Goal: Check status

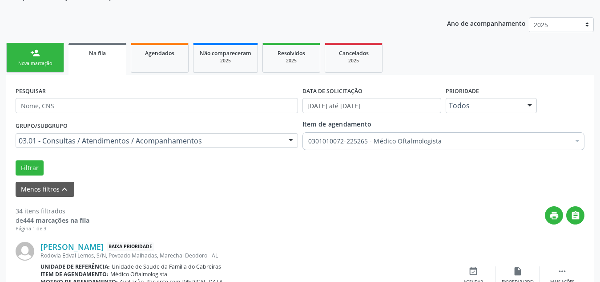
scroll to position [103, 0]
click at [120, 62] on link "Na fila" at bounding box center [98, 58] width 58 height 32
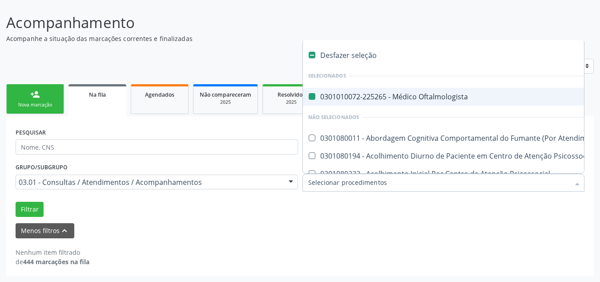
type input "R"
checkbox Oftalmologista "false"
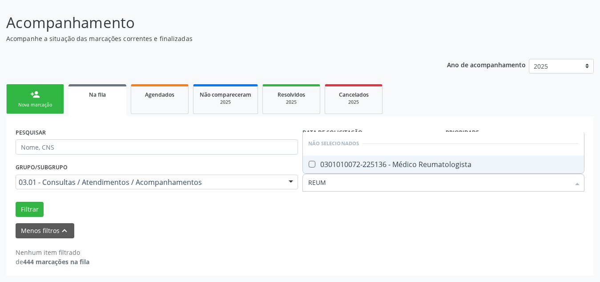
type input "REUMA"
click at [373, 163] on div "0301010072-225136 - Médico Reumatologista" at bounding box center [443, 164] width 271 height 7
click at [218, 206] on div "Filtrar" at bounding box center [299, 209] width 573 height 15
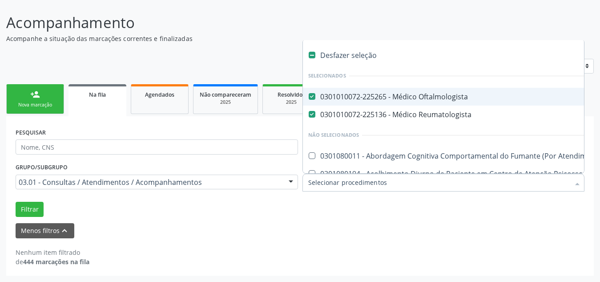
click at [368, 187] on div at bounding box center [443, 182] width 282 height 18
click at [311, 99] on Oftalmologista at bounding box center [312, 96] width 7 height 7
click at [309, 99] on Oftalmologista "checkbox" at bounding box center [306, 96] width 6 height 6
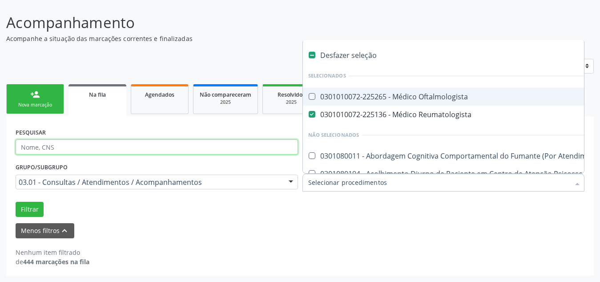
checkbox Oftalmologista "true"
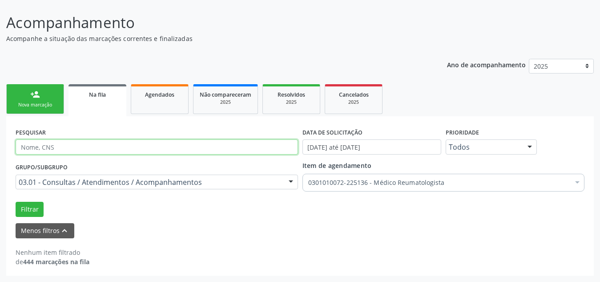
click at [196, 141] on input "text" at bounding box center [157, 146] width 282 height 15
type input "M"
click at [16, 202] on button "Filtrar" at bounding box center [30, 209] width 28 height 15
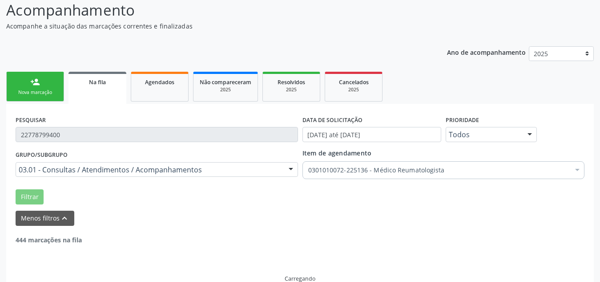
scroll to position [90, 0]
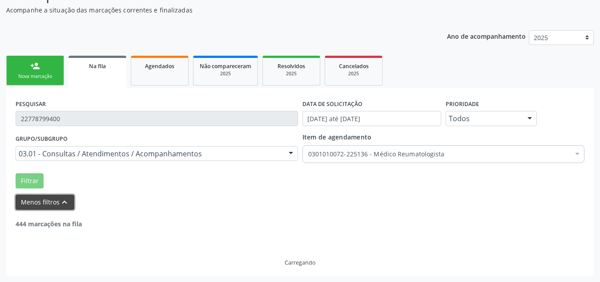
click at [62, 206] on icon "keyboard_arrow_up" at bounding box center [65, 202] width 10 height 10
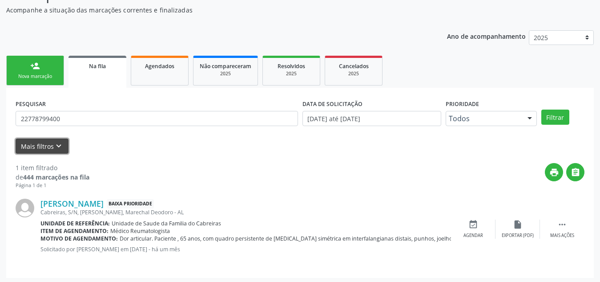
scroll to position [92, 0]
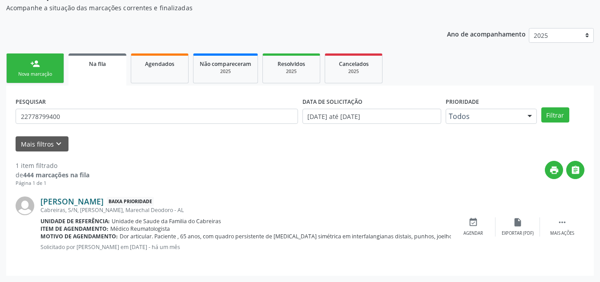
click at [104, 200] on link "[PERSON_NAME]" at bounding box center [71, 201] width 63 height 10
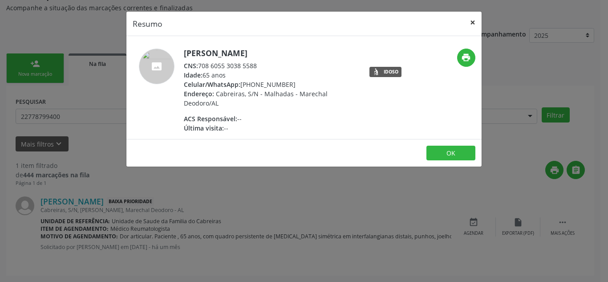
click at [472, 25] on button "×" at bounding box center [473, 23] width 18 height 22
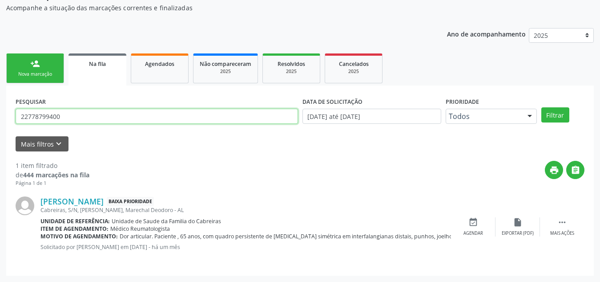
drag, startPoint x: 70, startPoint y: 121, endPoint x: 0, endPoint y: 105, distance: 71.6
click at [0, 105] on div "Acompanhamento Acompanhe a situação das marcações correntes e finalizadas Relat…" at bounding box center [300, 125] width 600 height 312
type input "[PERSON_NAME]"
click at [541, 107] on button "Filtrar" at bounding box center [555, 114] width 28 height 15
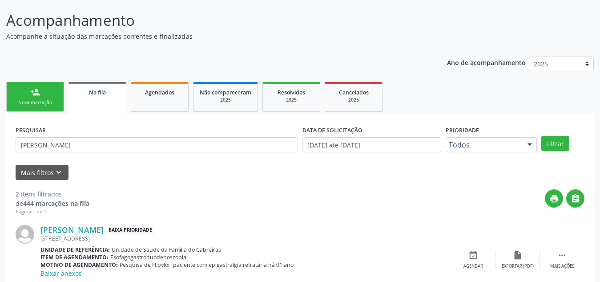
scroll to position [62, 0]
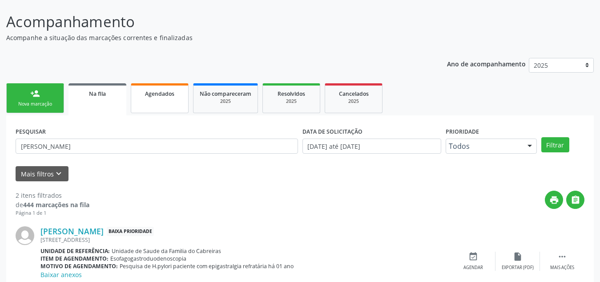
click at [161, 104] on link "Agendados" at bounding box center [160, 98] width 58 height 30
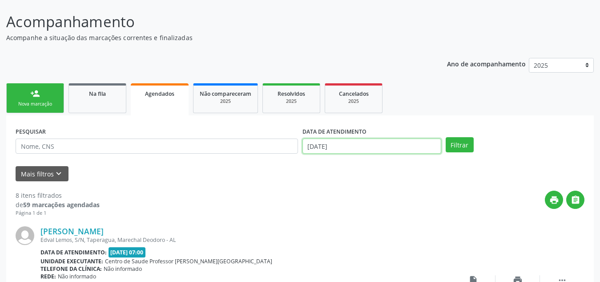
click at [345, 143] on input "[DATE]" at bounding box center [371, 145] width 139 height 15
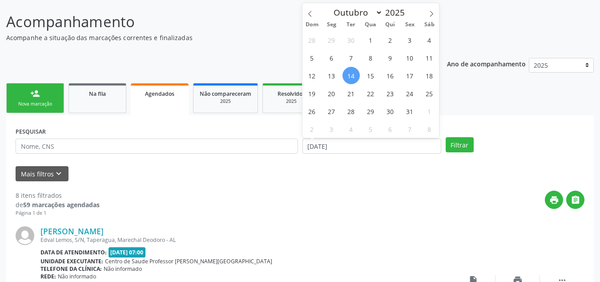
click at [354, 74] on span "14" at bounding box center [351, 75] width 17 height 17
type input "[DATE]"
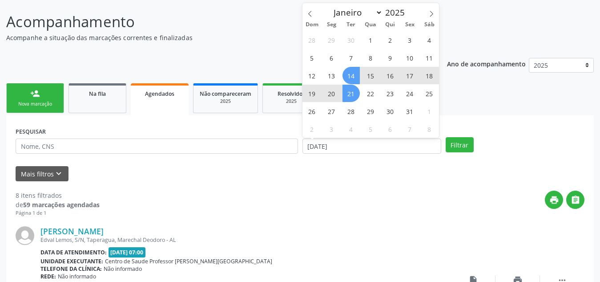
click at [351, 93] on span "21" at bounding box center [351, 93] width 17 height 17
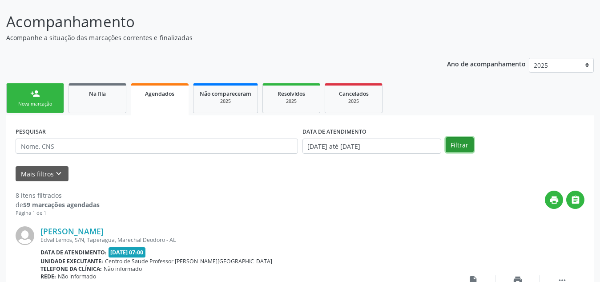
click at [463, 146] on button "Filtrar" at bounding box center [460, 144] width 28 height 15
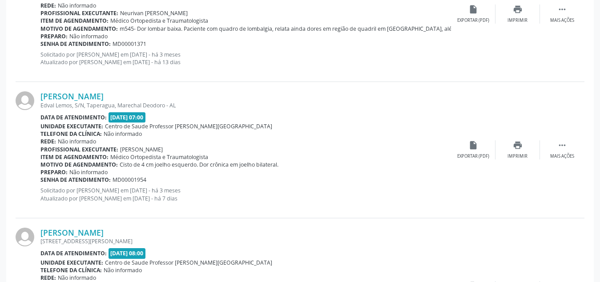
scroll to position [623, 0]
click at [104, 96] on link "[PERSON_NAME]" at bounding box center [71, 97] width 63 height 10
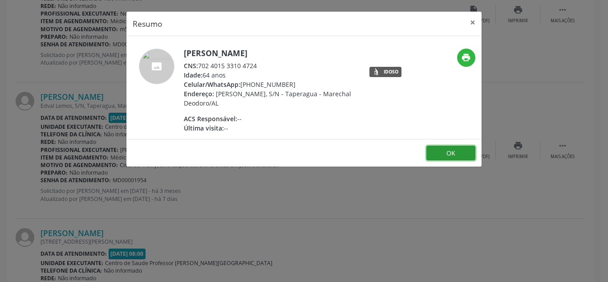
click at [453, 157] on button "OK" at bounding box center [450, 152] width 49 height 15
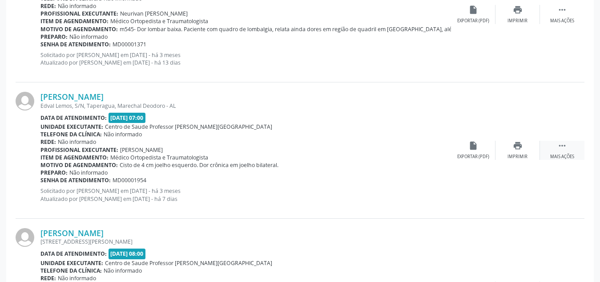
click at [573, 149] on div " Mais ações" at bounding box center [562, 150] width 44 height 19
click at [568, 149] on div " Menos ações" at bounding box center [562, 150] width 44 height 19
